Goal: Transaction & Acquisition: Subscribe to service/newsletter

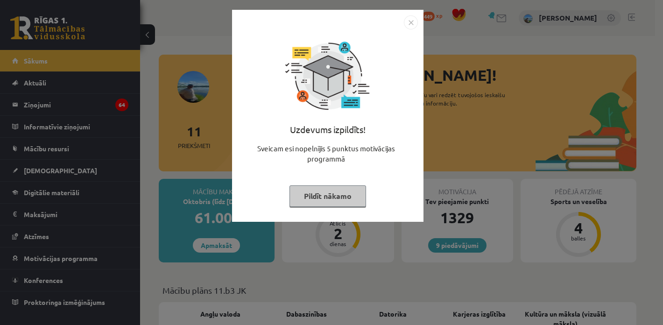
click at [423, 253] on div "Uzdevums izpildīts! Sveicam esi nopelnījis 5 punktus motivācijas programmā Pild…" at bounding box center [331, 162] width 663 height 325
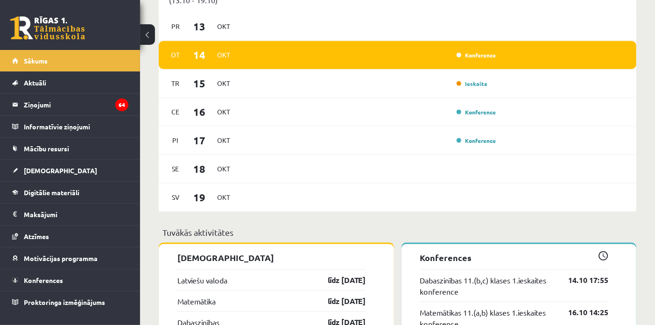
scroll to position [622, 0]
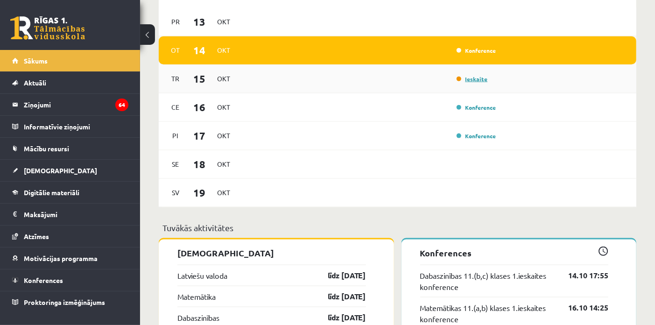
click at [479, 78] on link "Ieskaite" at bounding box center [472, 78] width 31 height 7
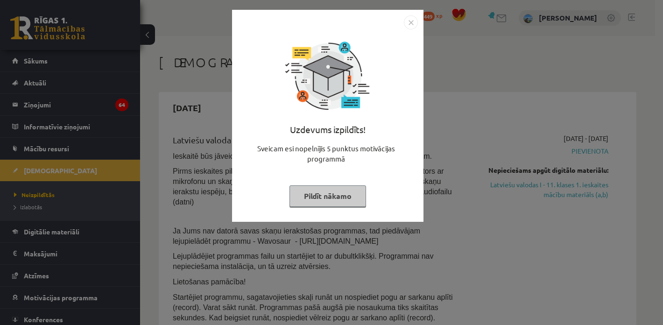
click at [488, 87] on div "Uzdevums izpildīts! Sveicam esi nopelnījis 5 punktus motivācijas programmā Pild…" at bounding box center [331, 162] width 663 height 325
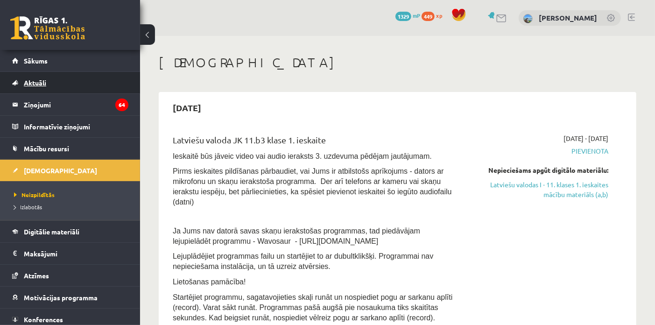
click at [73, 83] on link "Aktuāli" at bounding box center [70, 82] width 116 height 21
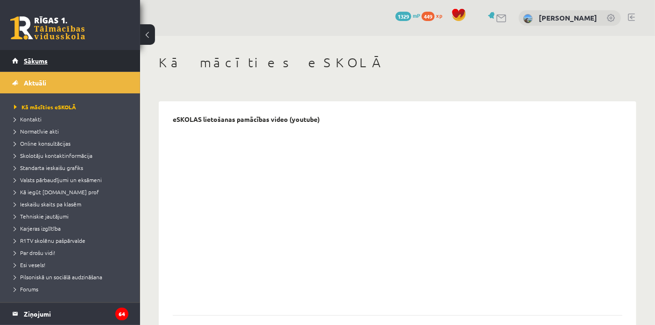
click at [76, 65] on link "Sākums" at bounding box center [70, 60] width 116 height 21
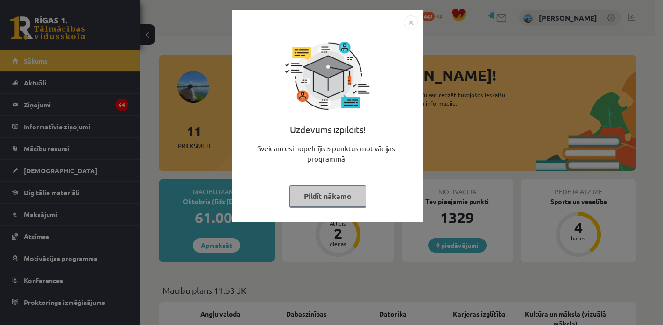
click at [473, 200] on div "Uzdevums izpildīts! Sveicam esi nopelnījis 5 punktus motivācijas programmā Pild…" at bounding box center [331, 162] width 663 height 325
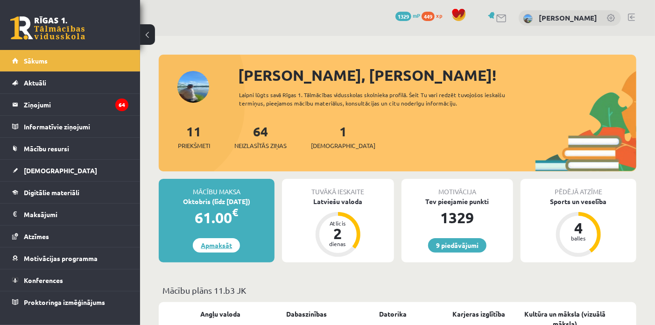
click at [212, 241] on link "Apmaksāt" at bounding box center [216, 245] width 47 height 14
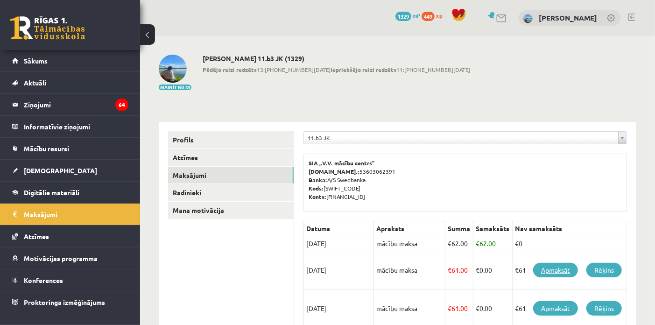
click at [552, 268] on link "Apmaksāt" at bounding box center [555, 270] width 45 height 14
